Goal: Find specific page/section: Find specific page/section

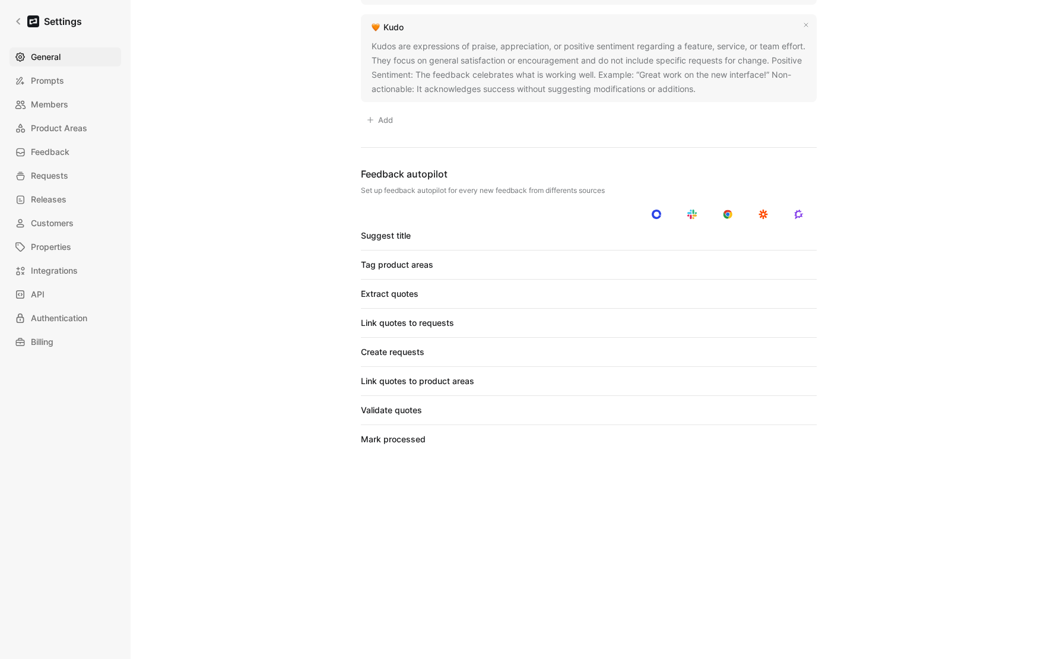
scroll to position [844, 0]
click at [12, 21] on link "Settings" at bounding box center [47, 21] width 77 height 24
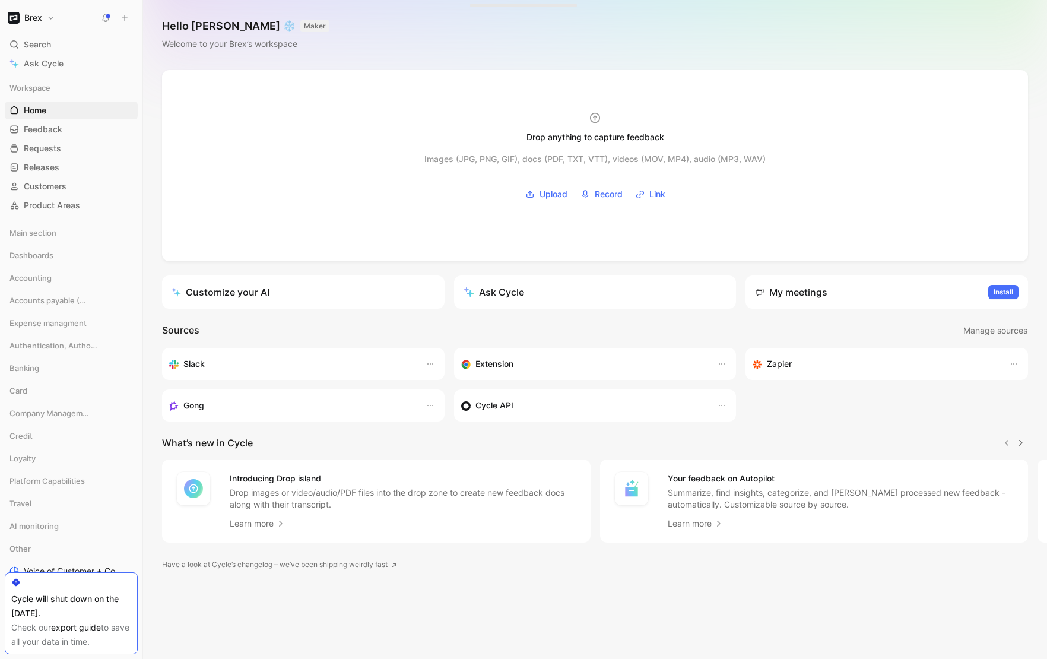
drag, startPoint x: 29, startPoint y: 42, endPoint x: 47, endPoint y: 45, distance: 18.6
click at [29, 42] on span "Search" at bounding box center [37, 44] width 27 height 14
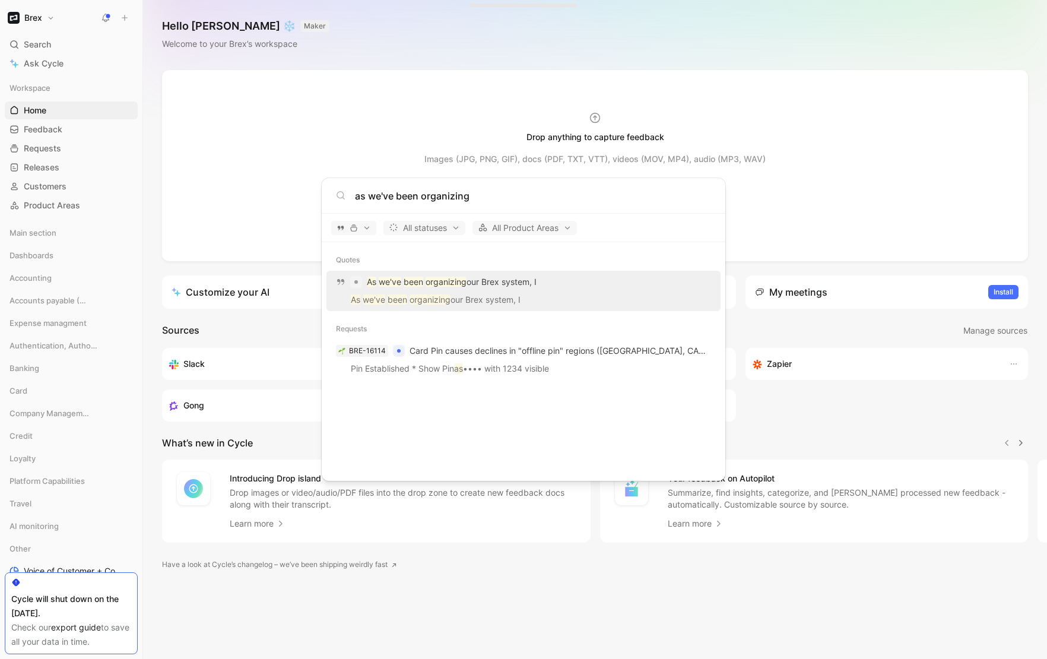
type input "as we've been organizing"
click at [461, 293] on p "As we've been organizing our Brex system, I" at bounding box center [523, 302] width 387 height 18
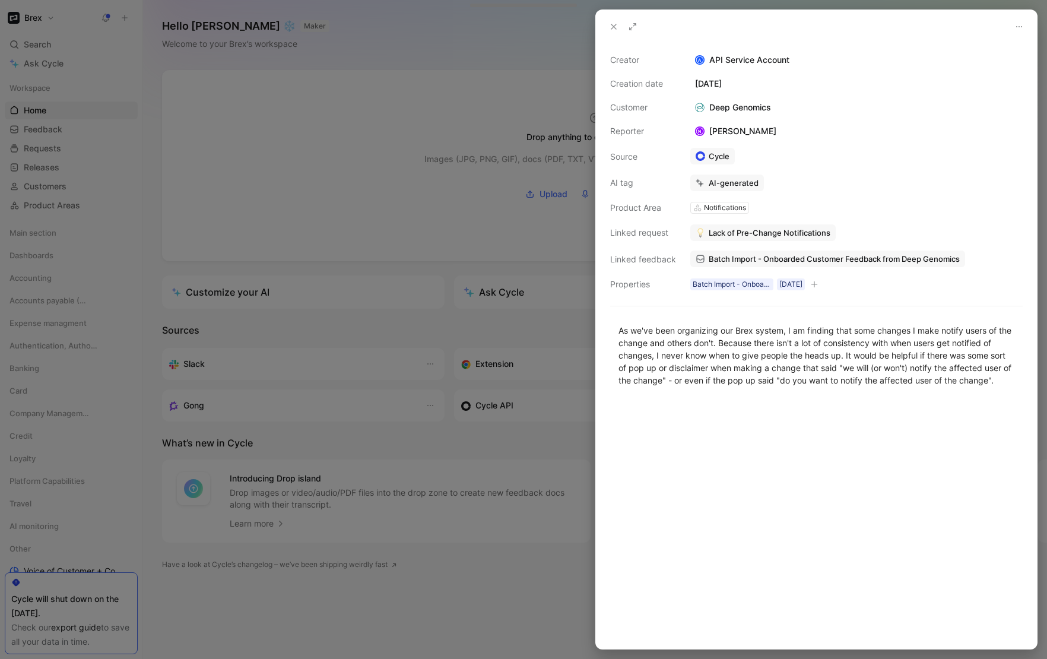
click at [401, 87] on div at bounding box center [523, 329] width 1047 height 659
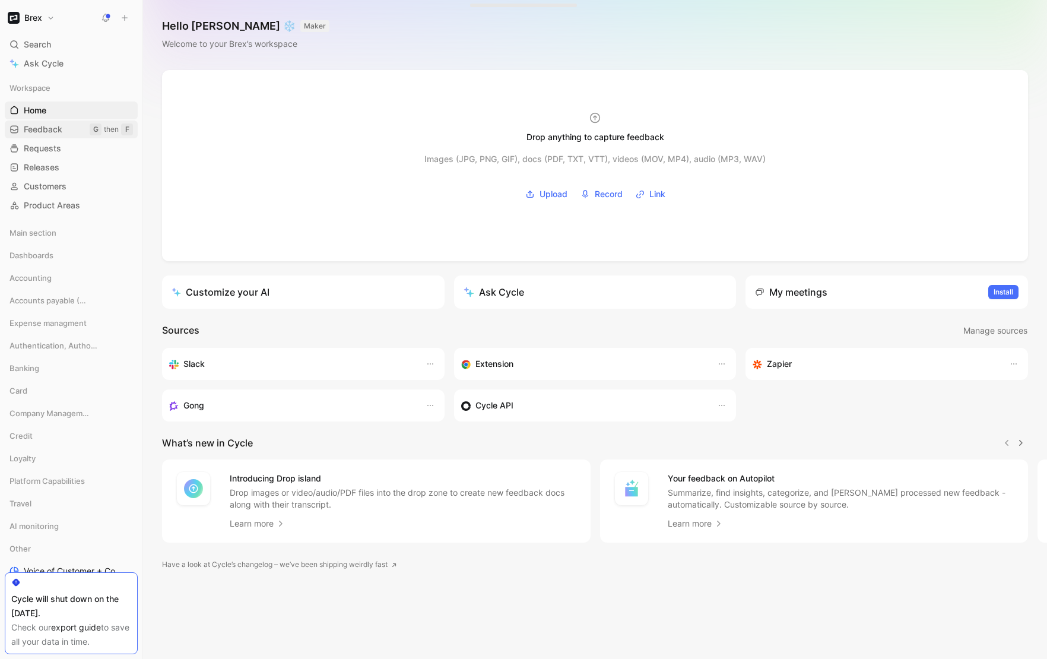
click at [45, 136] on link "Feedback G then F" at bounding box center [71, 130] width 133 height 18
